Goal: Task Accomplishment & Management: Manage account settings

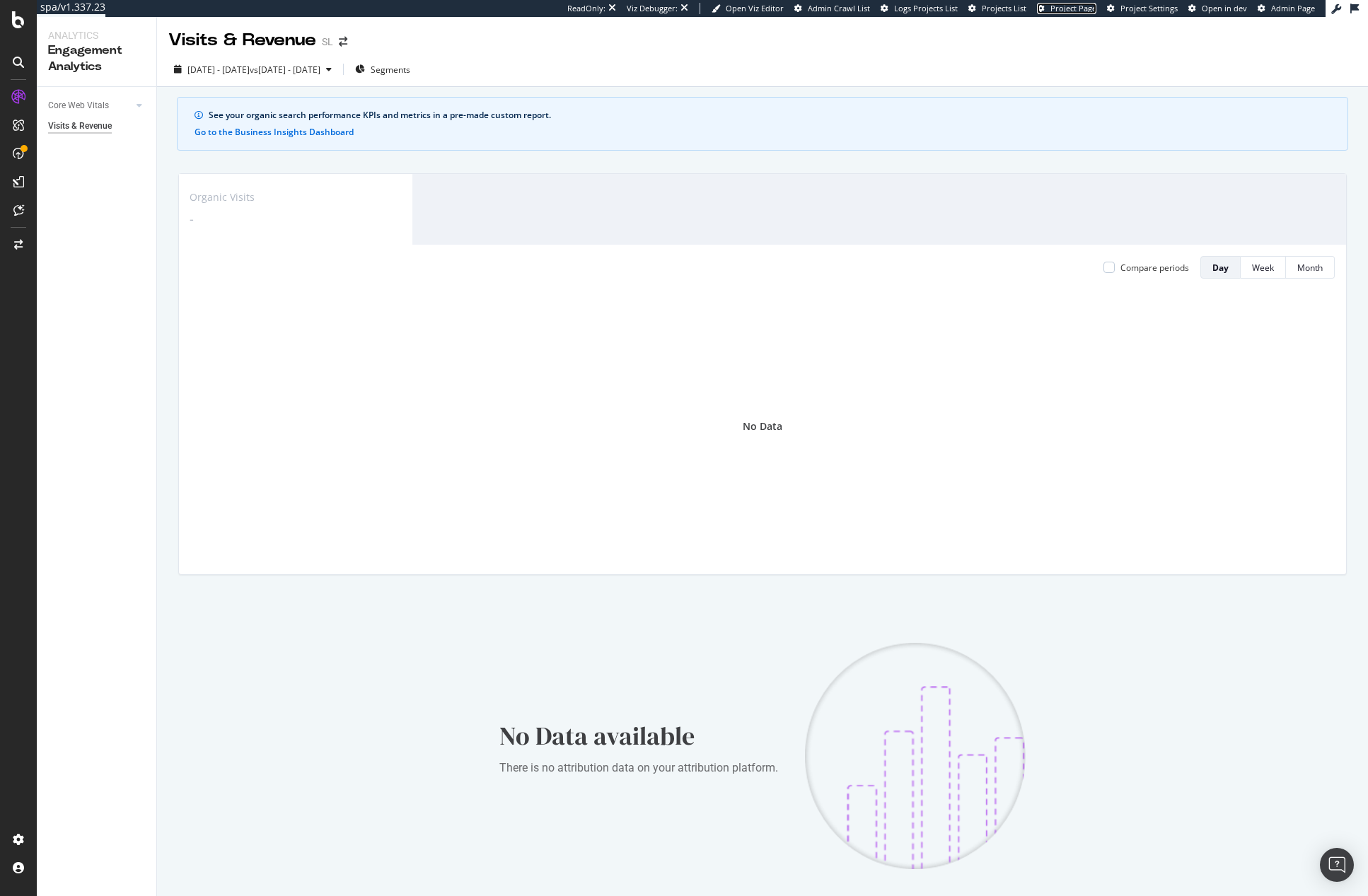
click at [1063, 11] on span "Project Page" at bounding box center [1073, 7] width 46 height 11
click at [24, 836] on icon at bounding box center [18, 839] width 14 height 14
click at [71, 772] on div "Project settings" at bounding box center [73, 776] width 59 height 11
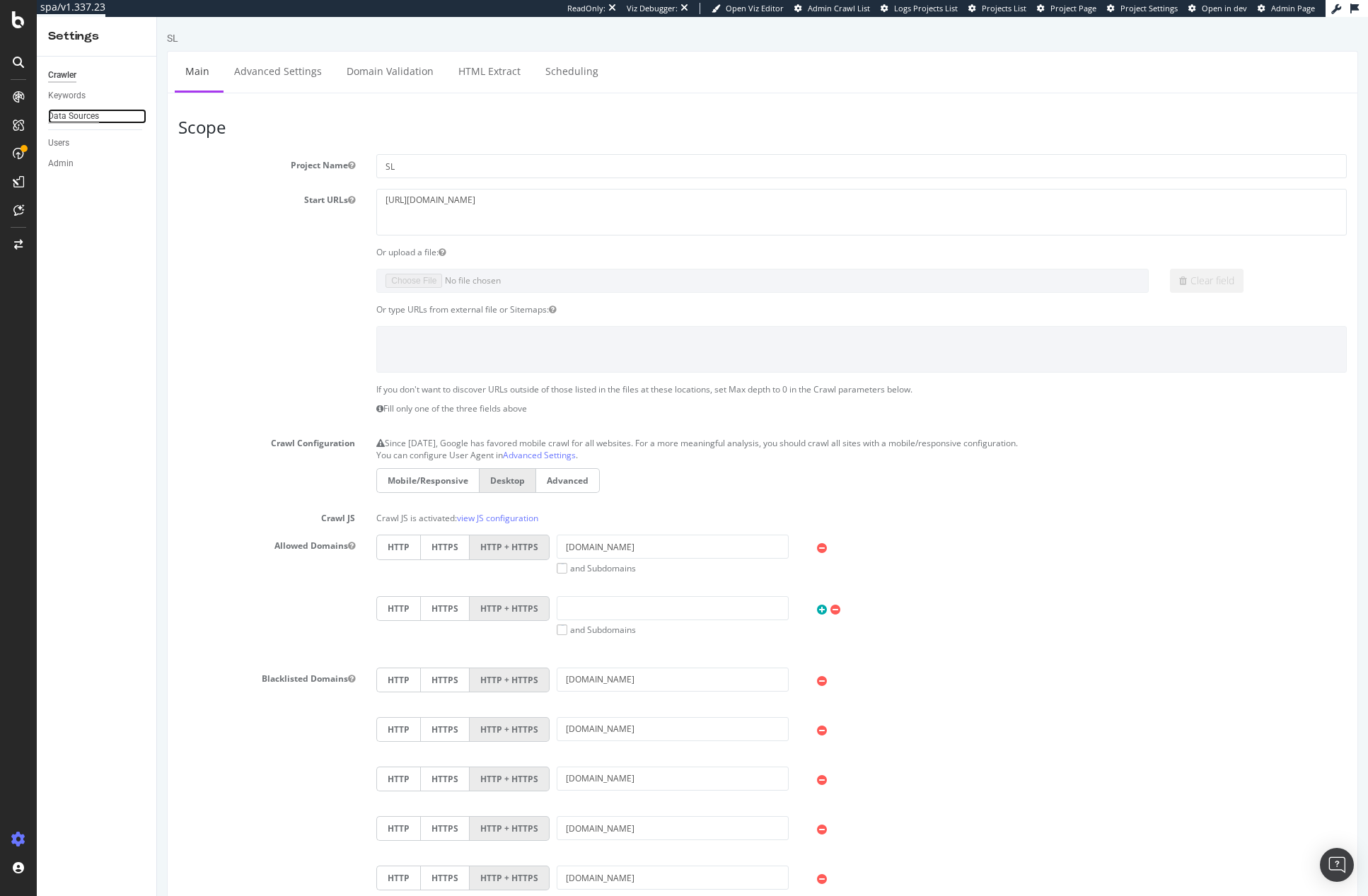
click at [76, 114] on div "Data Sources" at bounding box center [73, 116] width 51 height 15
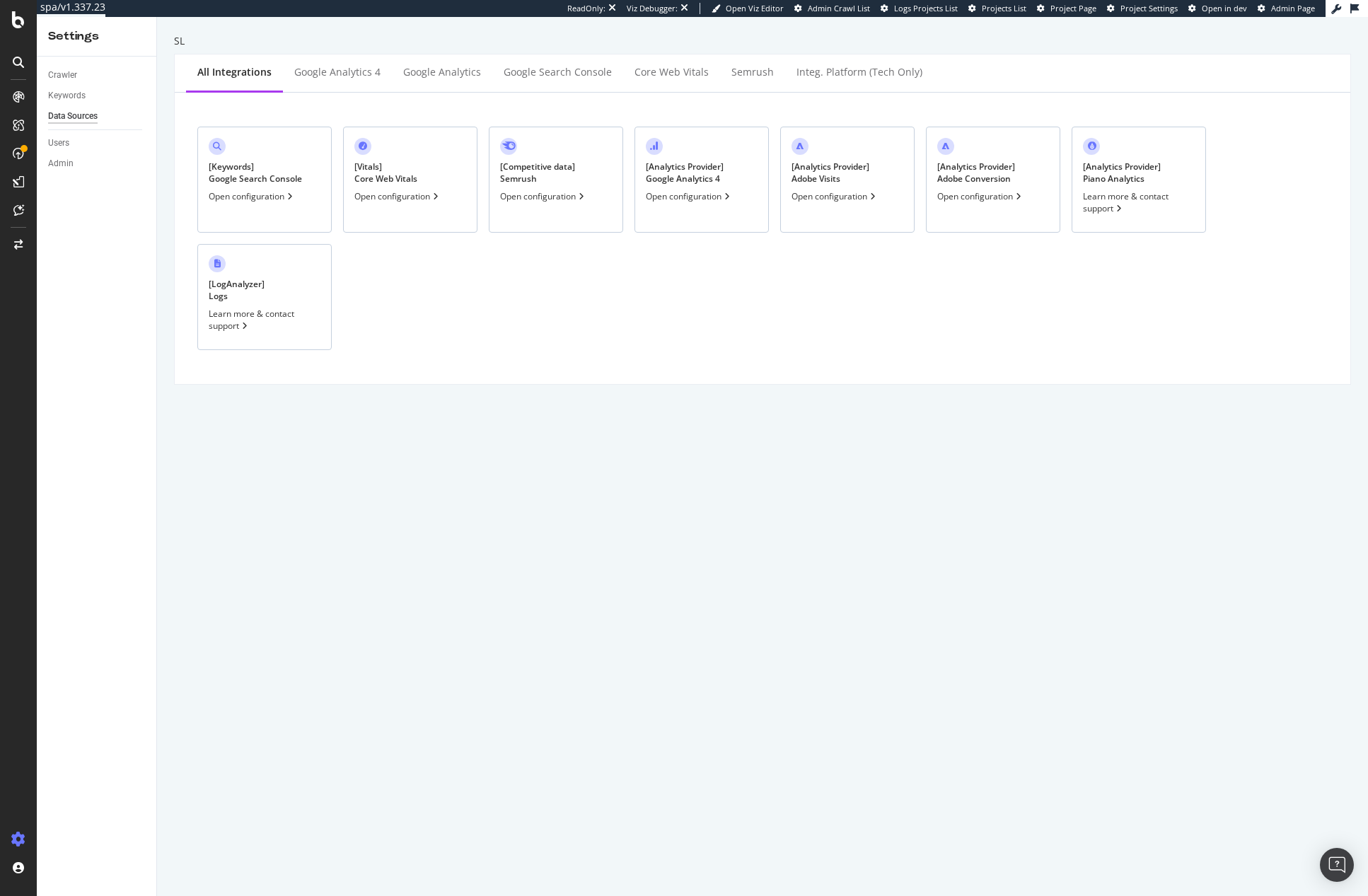
click at [705, 165] on div "[ Analytics Provider ] Google Analytics 4" at bounding box center [685, 173] width 78 height 24
